Goal: Register for event/course

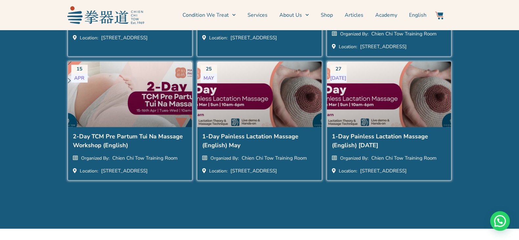
scroll to position [1476, 0]
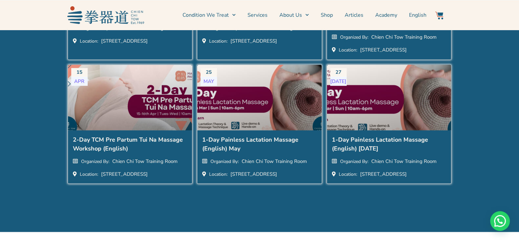
click at [362, 138] on div at bounding box center [388, 102] width 137 height 83
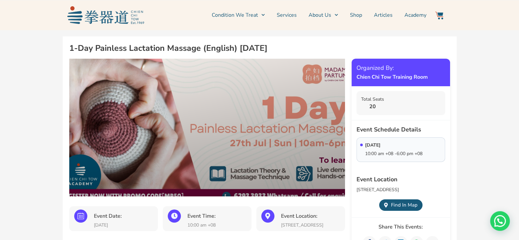
scroll to position [123, 0]
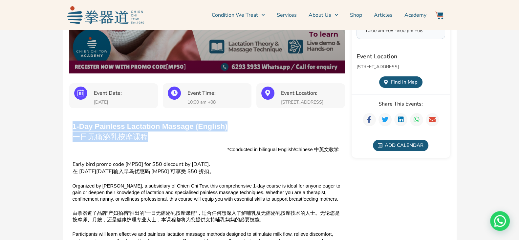
drag, startPoint x: 146, startPoint y: 141, endPoint x: 69, endPoint y: 141, distance: 77.1
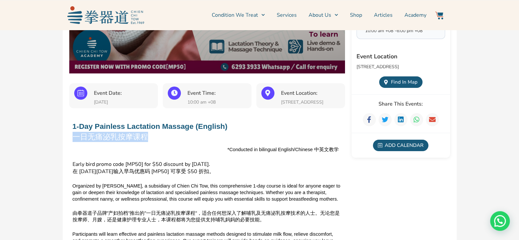
drag, startPoint x: 75, startPoint y: 141, endPoint x: 147, endPoint y: 143, distance: 71.5
click at [147, 142] on p "一日无痛泌乳按摩课程" at bounding box center [149, 137] width 155 height 10
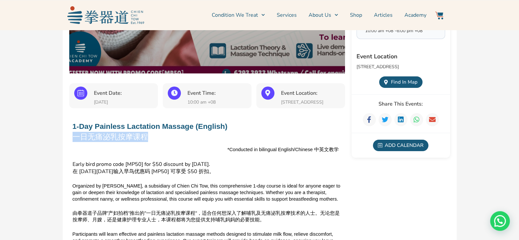
copy span "一日无痛泌乳按摩课程"
